Goal: Task Accomplishment & Management: Manage account settings

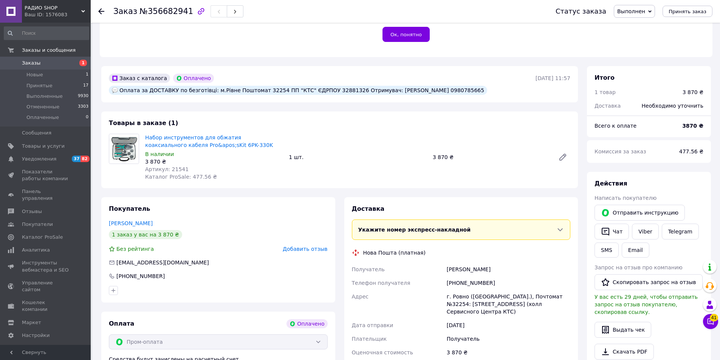
scroll to position [302, 0]
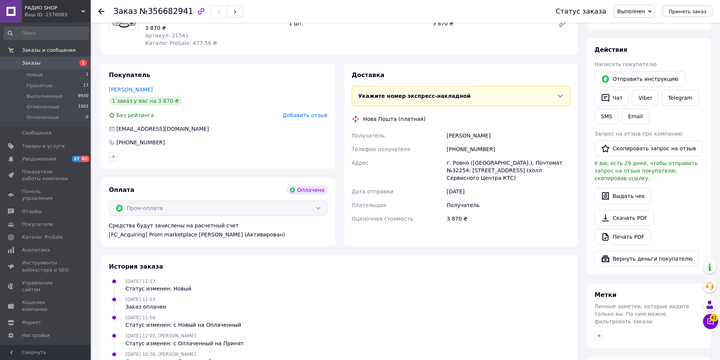
click at [424, 92] on div "Укажите номер экспресс-накладной" at bounding box center [457, 96] width 198 height 8
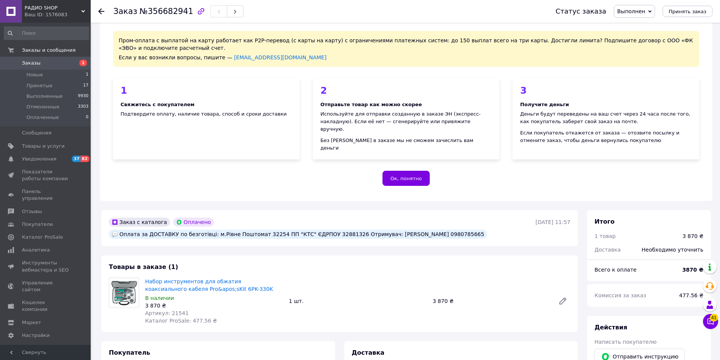
scroll to position [38, 0]
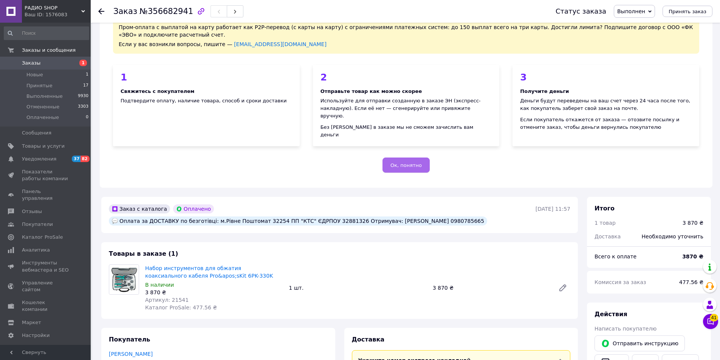
click at [417, 162] on span "Ок, понятно" at bounding box center [405, 165] width 31 height 6
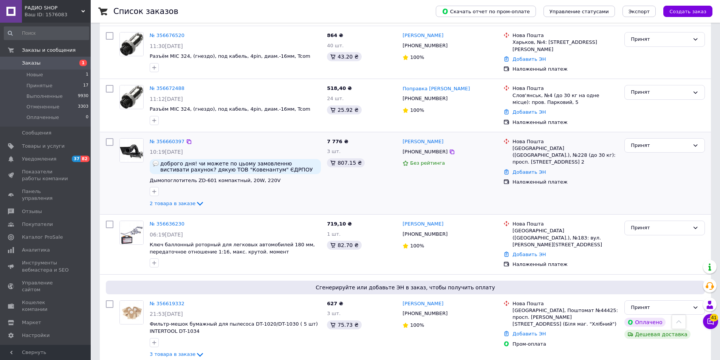
scroll to position [756, 0]
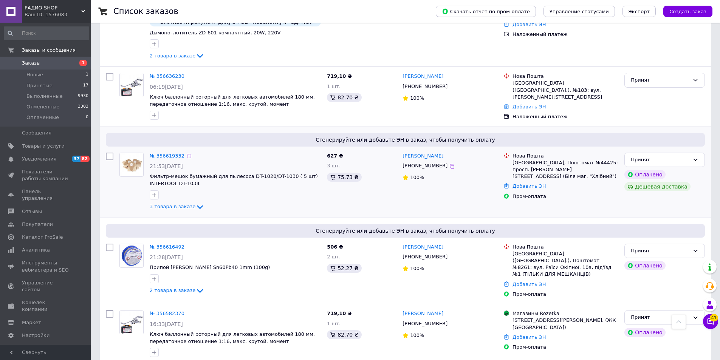
drag, startPoint x: 184, startPoint y: 155, endPoint x: 171, endPoint y: 126, distance: 32.0
click at [186, 155] on icon at bounding box center [189, 156] width 6 height 6
click at [532, 183] on link "Добавить ЭН" at bounding box center [528, 186] width 33 height 6
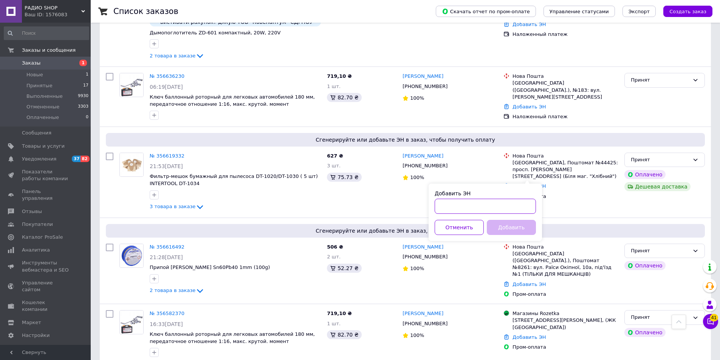
click at [496, 207] on input "Добавить ЭН" at bounding box center [485, 206] width 101 height 15
paste input "20451225192385"
type input "20451225192385"
click at [512, 229] on button "Добавить" at bounding box center [511, 227] width 49 height 15
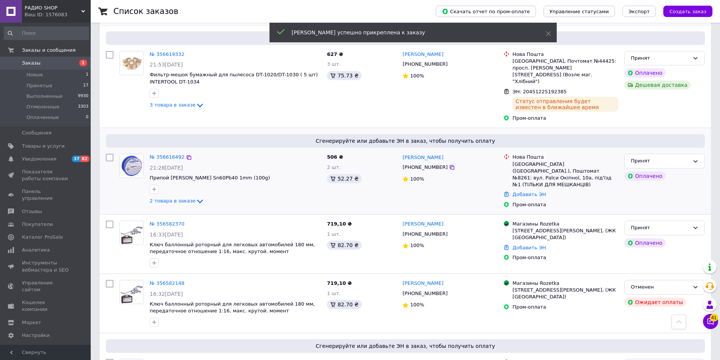
scroll to position [869, 0]
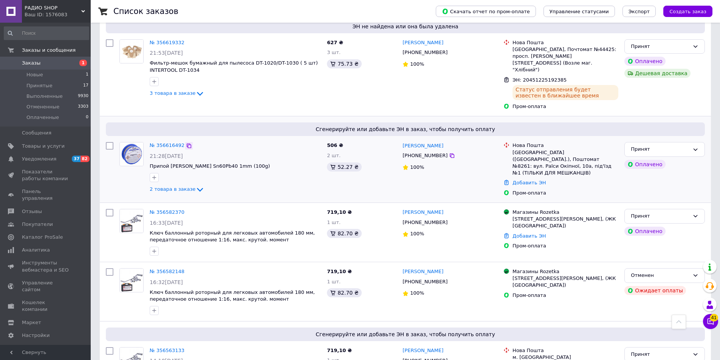
click at [186, 143] on icon at bounding box center [189, 146] width 6 height 6
click at [533, 180] on link "Добавить ЭН" at bounding box center [528, 183] width 33 height 6
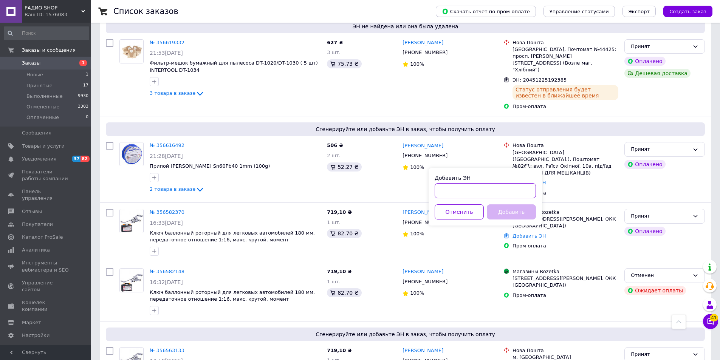
click at [503, 186] on input "Добавить ЭН" at bounding box center [485, 190] width 101 height 15
paste input "20451225099944"
type input "20451225099944"
click at [517, 216] on button "Добавить" at bounding box center [511, 211] width 49 height 15
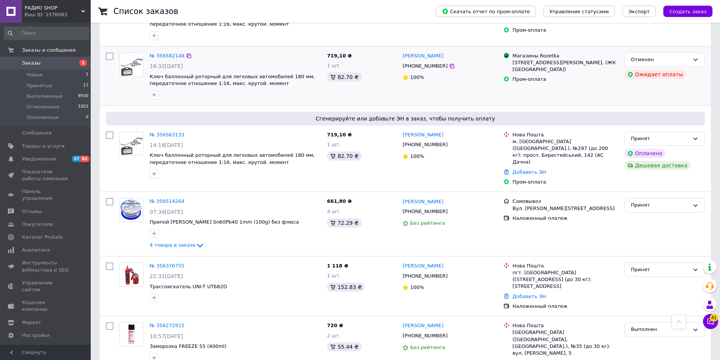
scroll to position [1112, 0]
